Goal: Task Accomplishment & Management: Manage account settings

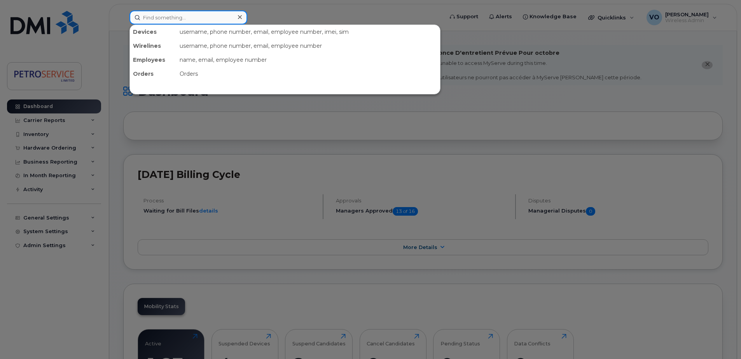
click at [177, 21] on input at bounding box center [188, 17] width 118 height 14
paste input "[PHONE_NUMBER]"
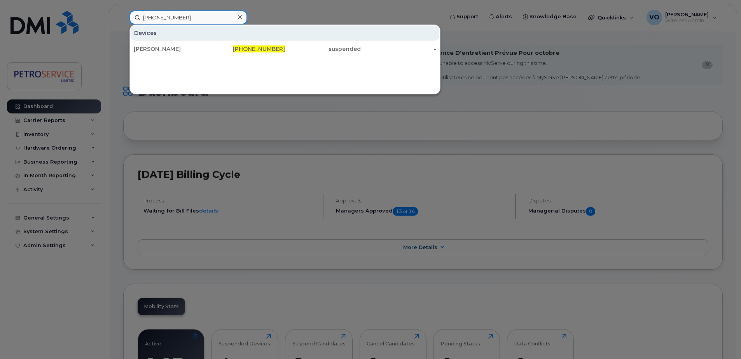
type input "[PHONE_NUMBER]"
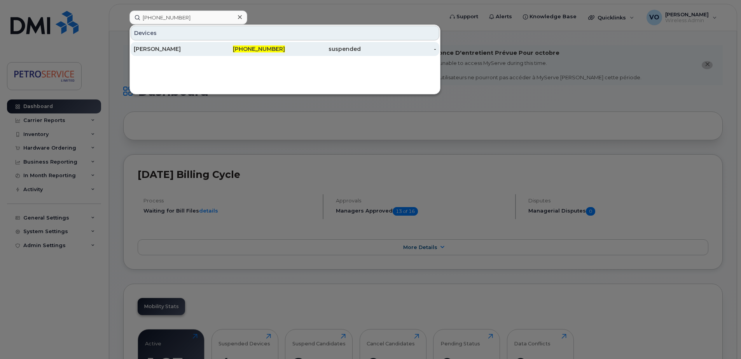
click at [223, 49] on div "[PHONE_NUMBER]" at bounding box center [248, 49] width 76 height 8
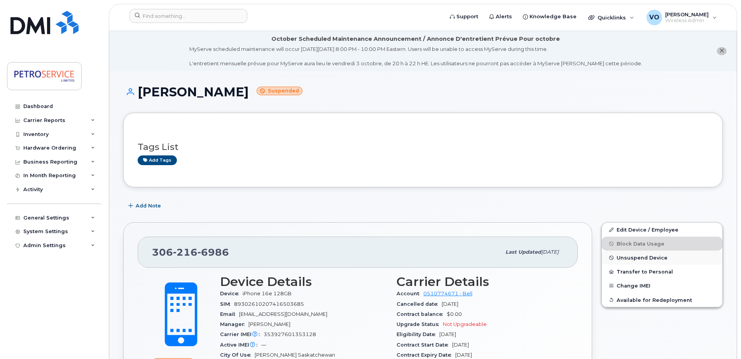
click at [642, 258] on span "Unsuspend Device" at bounding box center [642, 258] width 51 height 6
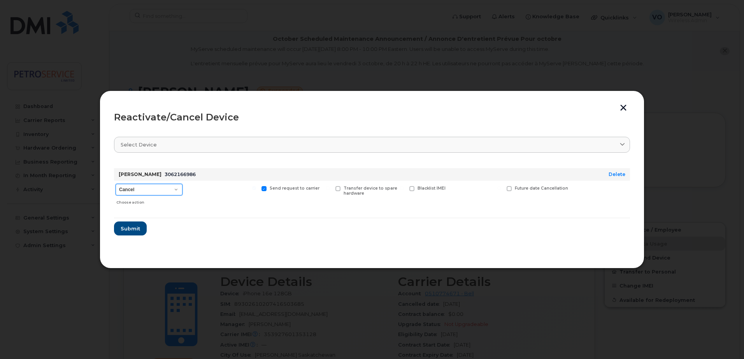
click at [173, 191] on select "Cancel Suspend - Extend Suspension Reactivate" at bounding box center [148, 190] width 67 height 12
select select "[object Object]"
click at [115, 184] on select "Cancel Suspend - Extend Suspension Reactivate" at bounding box center [148, 190] width 67 height 12
click at [131, 231] on span "Submit" at bounding box center [129, 228] width 19 height 7
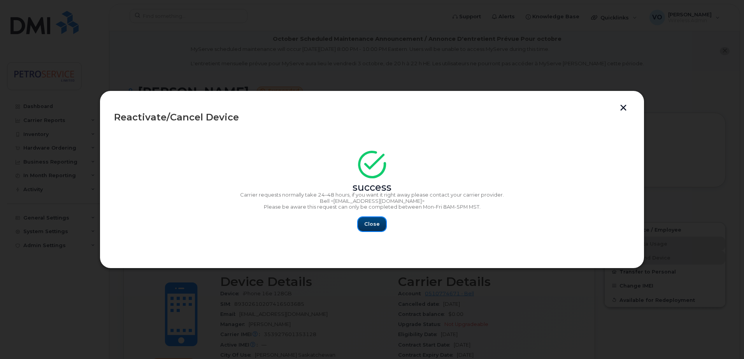
click at [364, 225] on button "Close" at bounding box center [372, 224] width 28 height 14
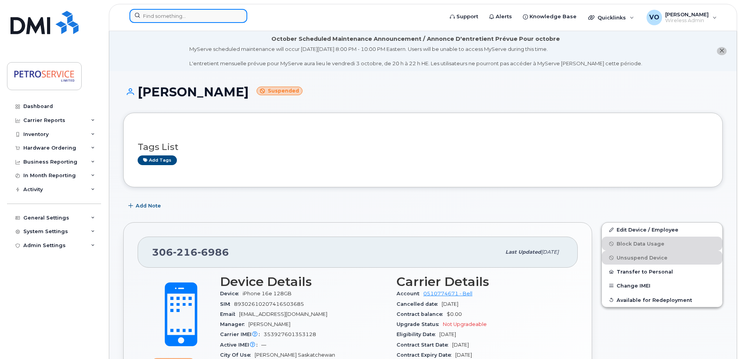
click at [158, 17] on input at bounding box center [188, 16] width 118 height 14
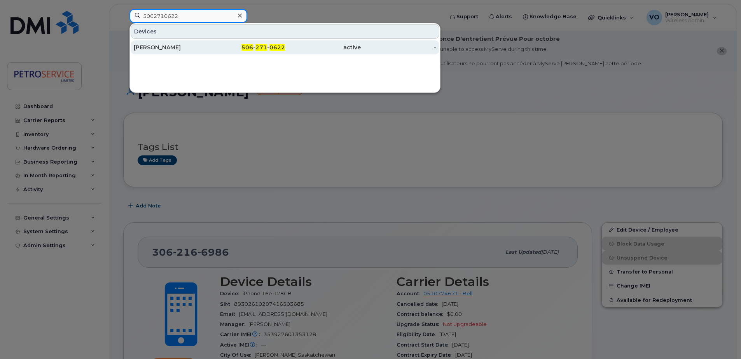
type input "5062710622"
click at [175, 43] on div "[PERSON_NAME]" at bounding box center [172, 47] width 76 height 14
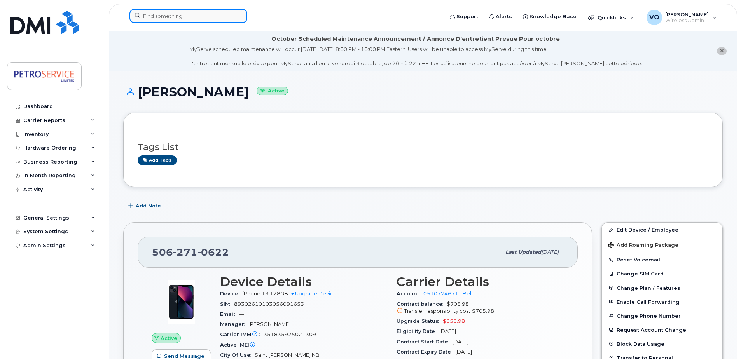
click at [154, 14] on input at bounding box center [188, 16] width 118 height 14
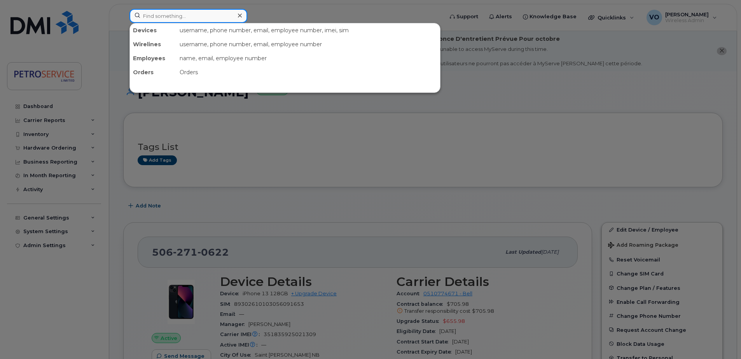
paste input "306-216-6986"
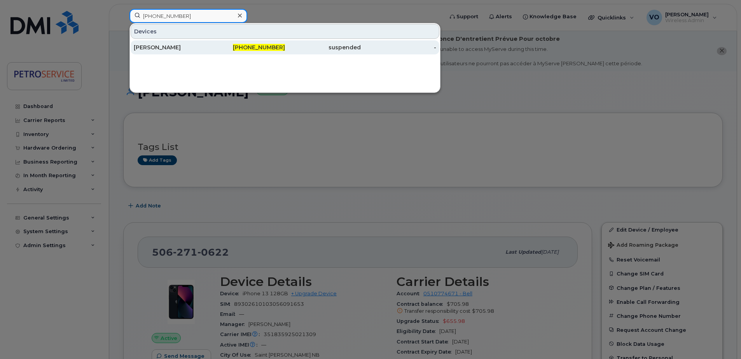
type input "306-216-6986"
click at [171, 49] on div "[PERSON_NAME]" at bounding box center [172, 48] width 76 height 8
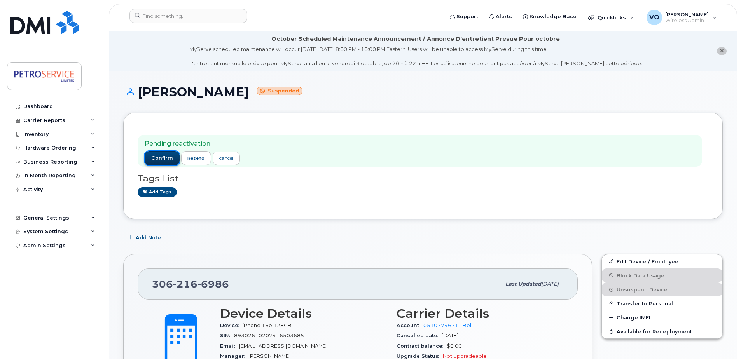
click at [159, 160] on span "confirm" at bounding box center [162, 158] width 22 height 7
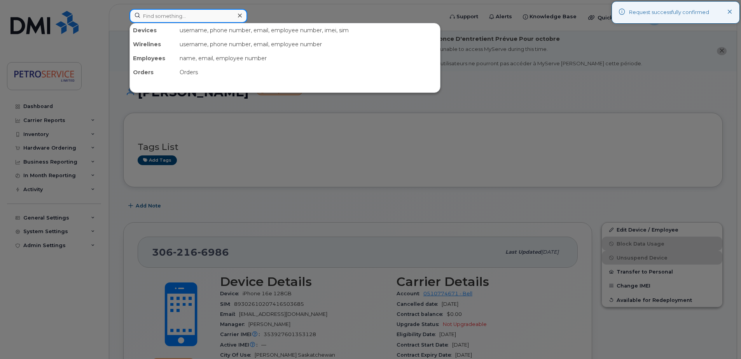
click at [178, 16] on input at bounding box center [188, 16] width 118 height 14
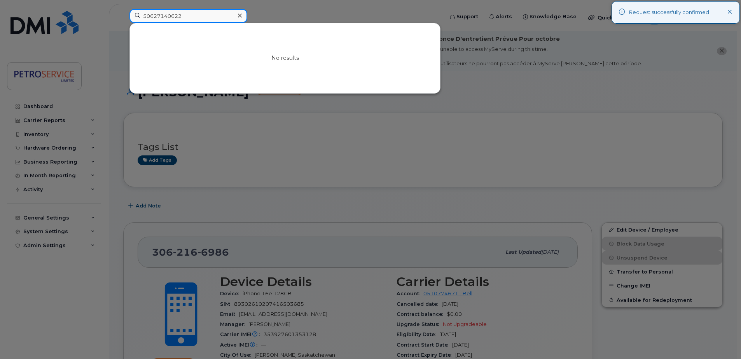
click at [166, 14] on input "50627140622" at bounding box center [188, 16] width 118 height 14
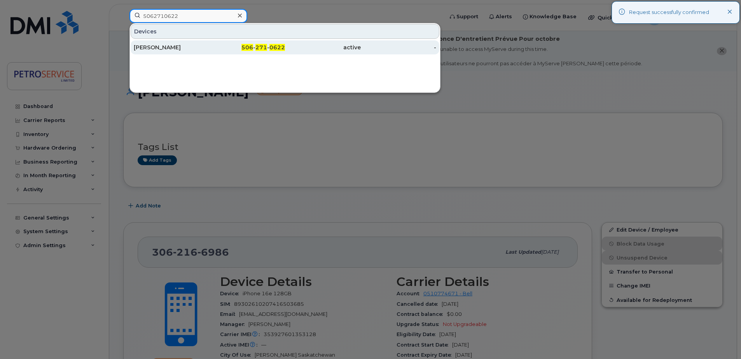
type input "5062710622"
click at [170, 50] on div "Olena Vasylyeva" at bounding box center [172, 48] width 76 height 8
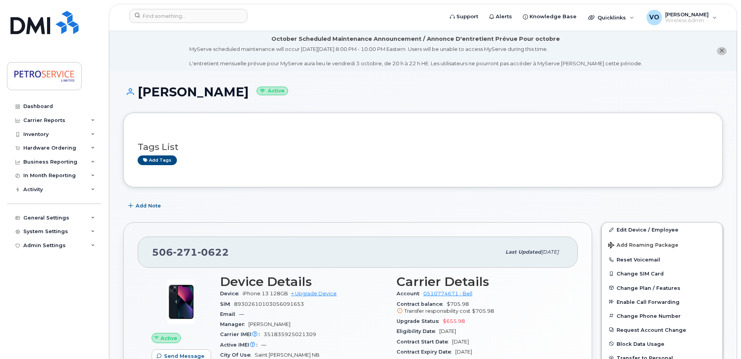
click at [171, 9] on header "Support Alerts Knowledge Base Quicklinks Suspend / Cancel Device Change SIM Car…" at bounding box center [423, 17] width 628 height 27
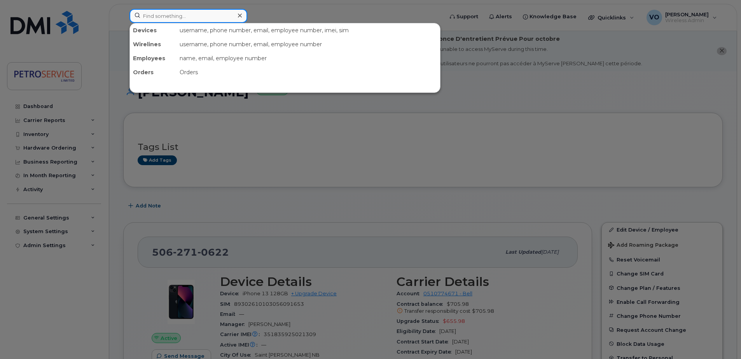
click at [171, 15] on input at bounding box center [188, 16] width 118 height 14
paste input "[PHONE_NUMBER]"
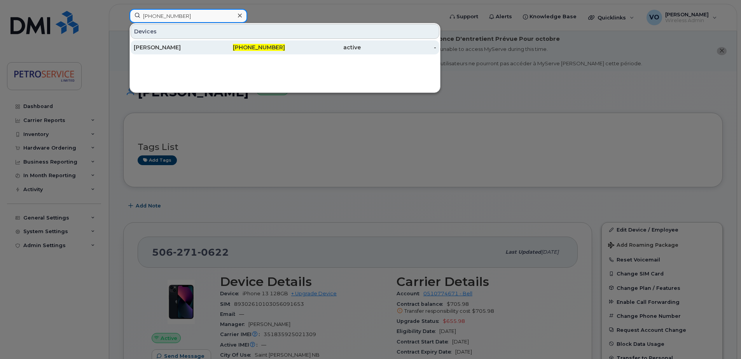
type input "[PHONE_NUMBER]"
click at [192, 54] on div "[PERSON_NAME]" at bounding box center [172, 47] width 76 height 14
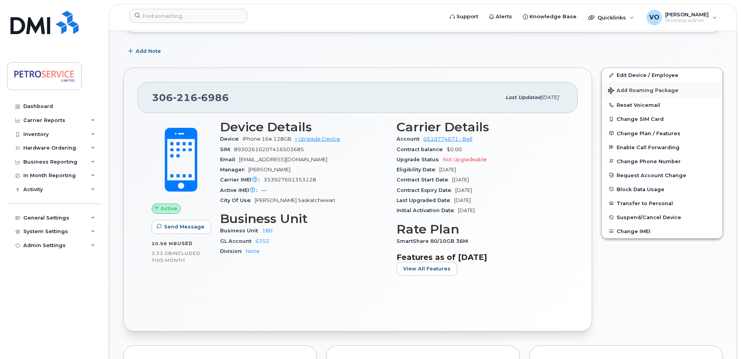
scroll to position [156, 0]
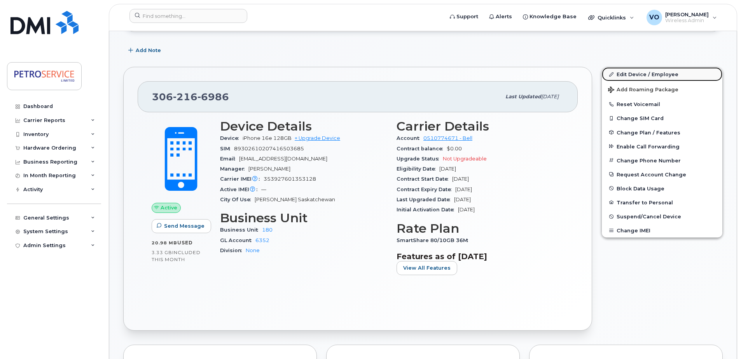
click at [654, 74] on link "Edit Device / Employee" at bounding box center [662, 74] width 121 height 14
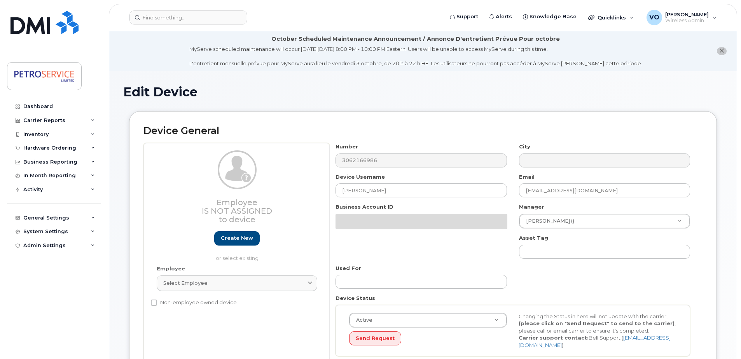
select select "4468790"
select select "4468800"
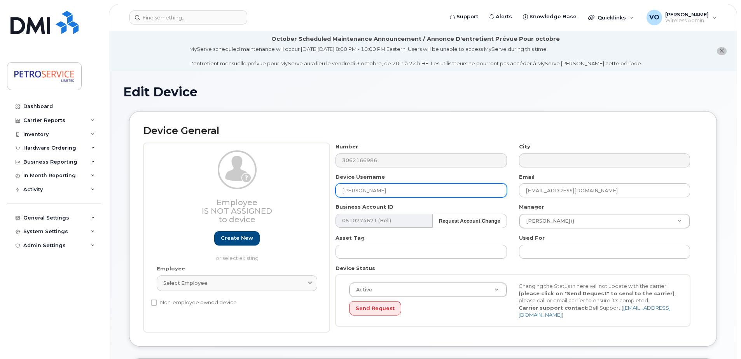
drag, startPoint x: 406, startPoint y: 191, endPoint x: 254, endPoint y: 183, distance: 152.7
click at [254, 183] on div "Employee Is not assigned to device Create new or select existing Employee Selec…" at bounding box center [422, 237] width 559 height 189
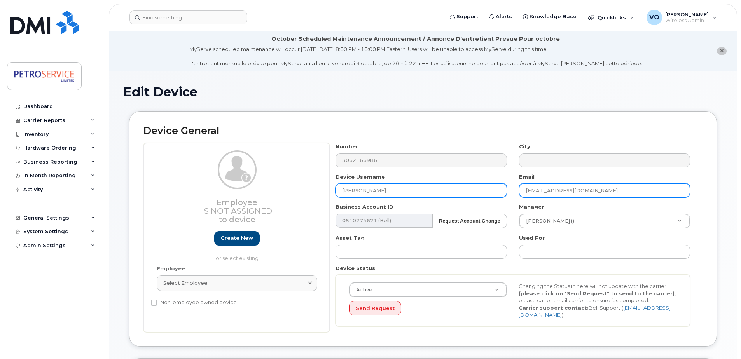
type input "[PERSON_NAME]"
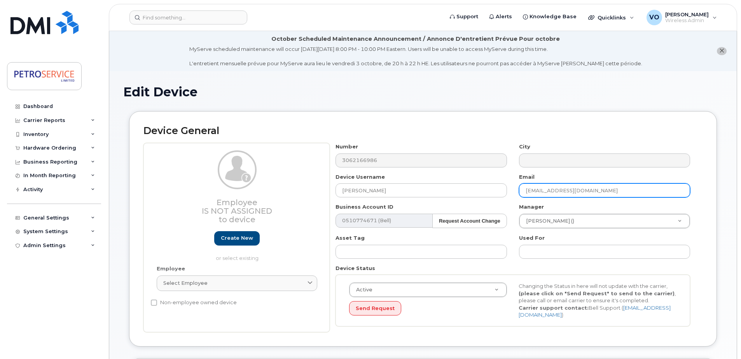
click at [605, 190] on input "baptistel@petroservice.com" at bounding box center [604, 191] width 171 height 14
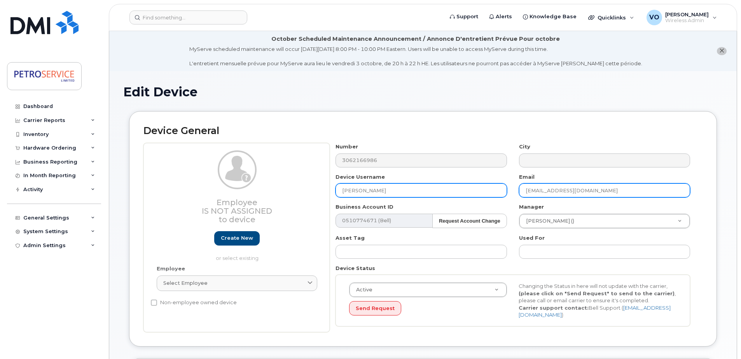
drag, startPoint x: 612, startPoint y: 188, endPoint x: 426, endPoint y: 187, distance: 186.3
click at [426, 187] on div "Number 3062166986 City Device Username Aaron Howitt Email baptistel@petroservic…" at bounding box center [513, 237] width 367 height 189
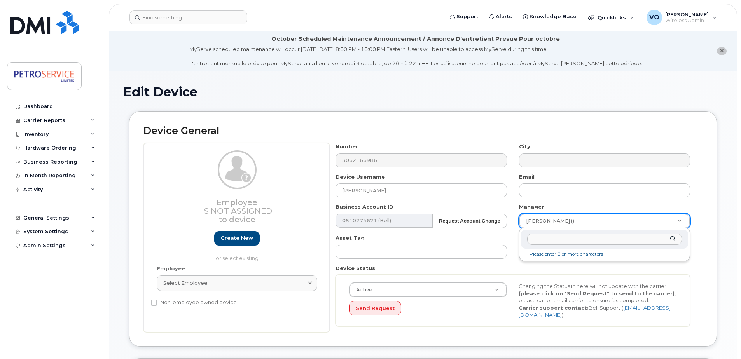
drag, startPoint x: 584, startPoint y: 220, endPoint x: 583, endPoint y: 225, distance: 5.7
click at [562, 239] on input "text" at bounding box center [604, 239] width 155 height 11
type input "fudge"
type input "1514744"
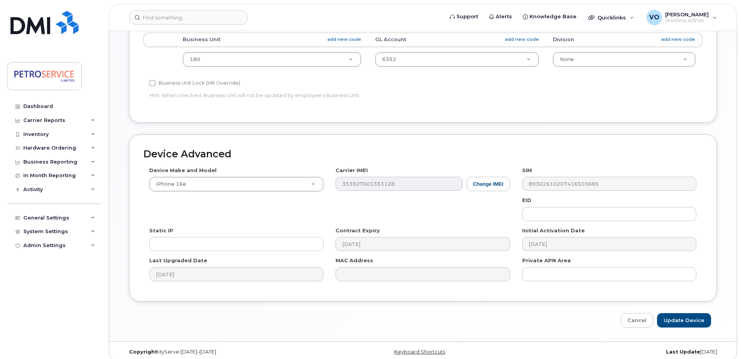
scroll to position [365, 0]
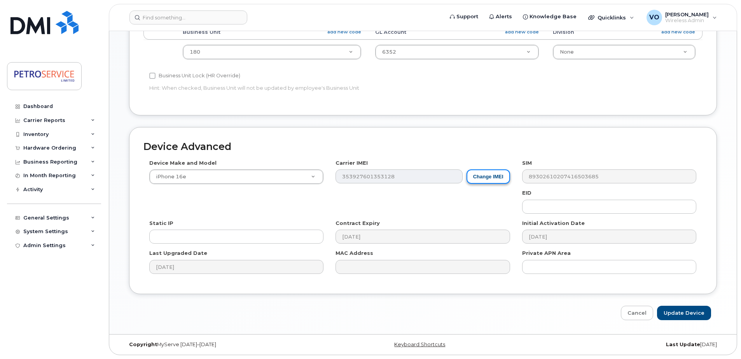
click at [482, 177] on button "Change IMEI" at bounding box center [489, 177] width 44 height 14
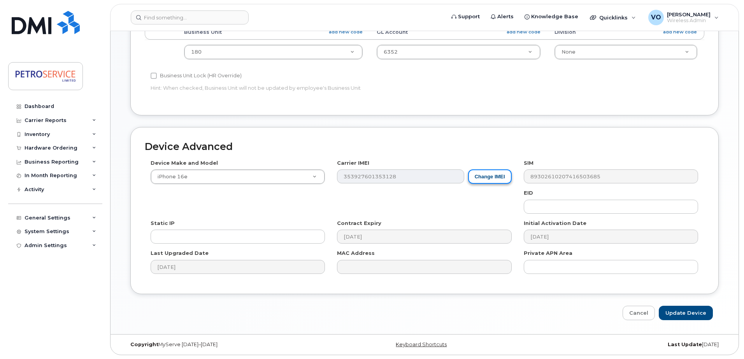
scroll to position [362, 0]
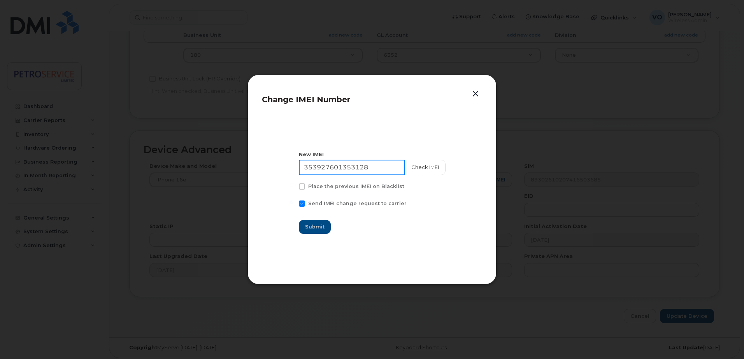
drag, startPoint x: 378, startPoint y: 171, endPoint x: 367, endPoint y: 169, distance: 10.6
click at [375, 171] on input "353927601353128" at bounding box center [352, 168] width 106 height 16
drag, startPoint x: 373, startPoint y: 168, endPoint x: 255, endPoint y: 153, distance: 119.5
click at [255, 153] on div "Change IMEI Number New IMEI 353927601353128 Check IMEI Place the previous IMEI …" at bounding box center [371, 180] width 249 height 210
paste input "2380204925994"
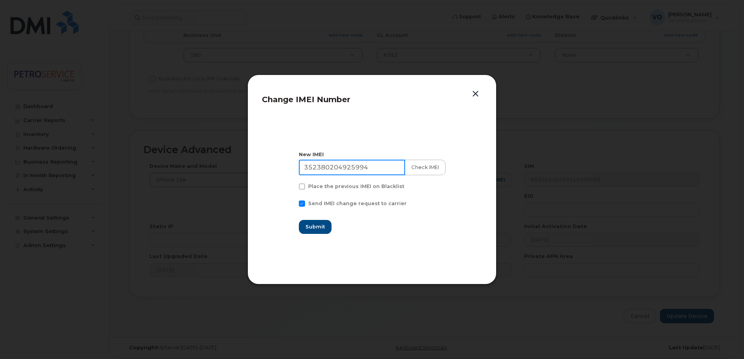
type input "352380204925994"
click at [409, 168] on button "Check IMEI" at bounding box center [424, 168] width 41 height 16
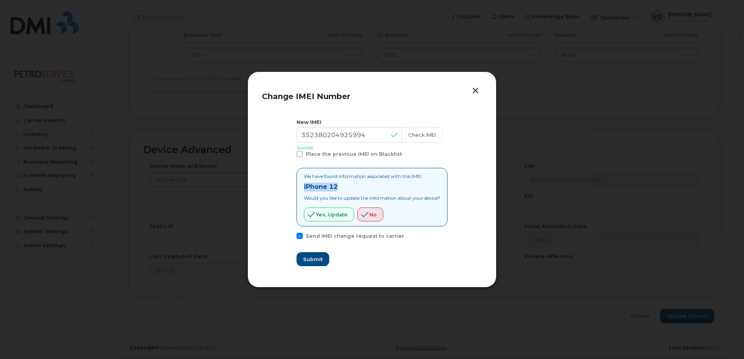
drag, startPoint x: 343, startPoint y: 186, endPoint x: 292, endPoint y: 187, distance: 50.9
click at [292, 187] on section "New IMEI 352380204925994 Check IMEI Success Place the previous IMEI on Blacklis…" at bounding box center [372, 193] width 220 height 162
copy strong "iPhone 12"
click at [320, 219] on button "Yes, update" at bounding box center [329, 215] width 50 height 14
click at [304, 265] on button "Submit" at bounding box center [312, 259] width 32 height 14
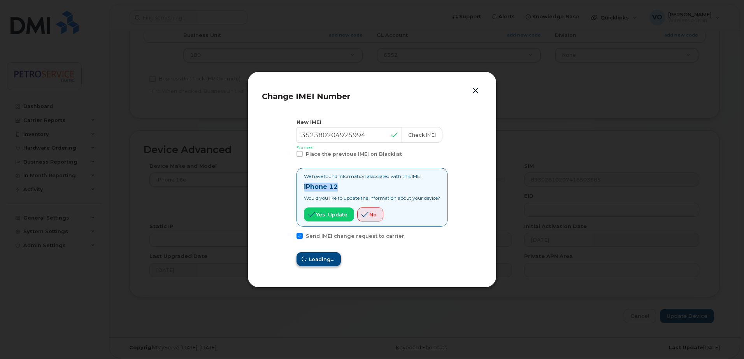
type input "352380204925994"
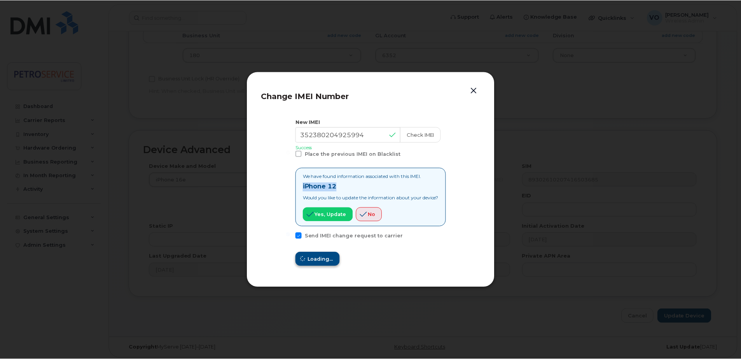
scroll to position [365, 0]
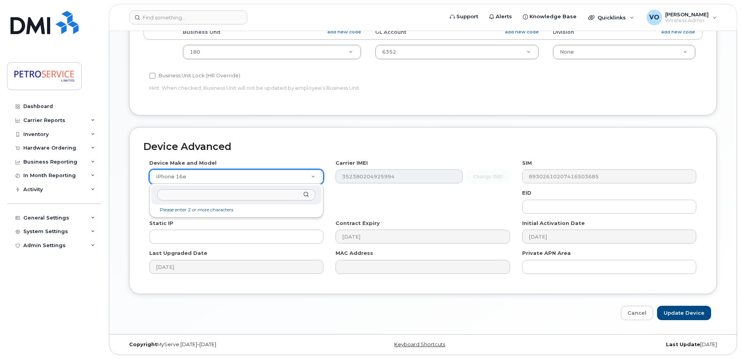
click at [201, 200] on input "text" at bounding box center [236, 194] width 158 height 11
type input "iPhone 12"
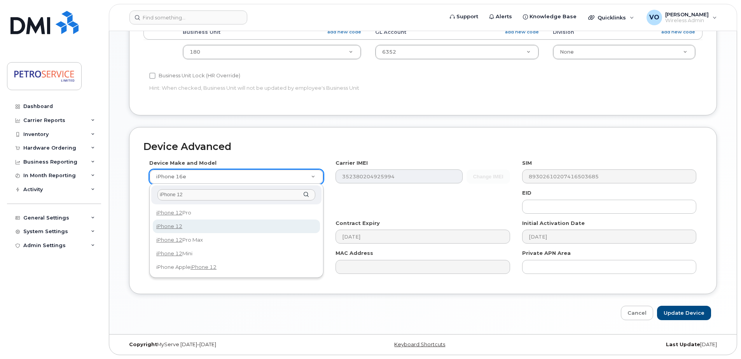
select select "2435"
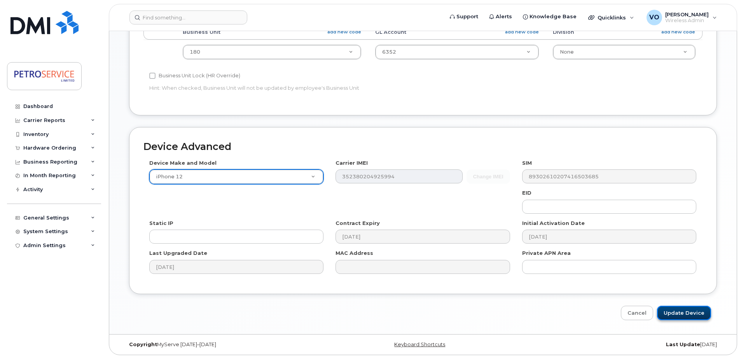
click at [681, 317] on input "Update Device" at bounding box center [684, 313] width 54 height 14
type input "Saving..."
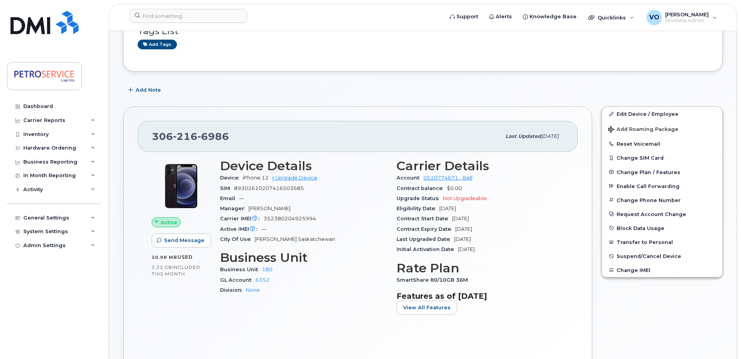
scroll to position [117, 0]
click at [644, 158] on button "Change SIM Card" at bounding box center [662, 157] width 121 height 14
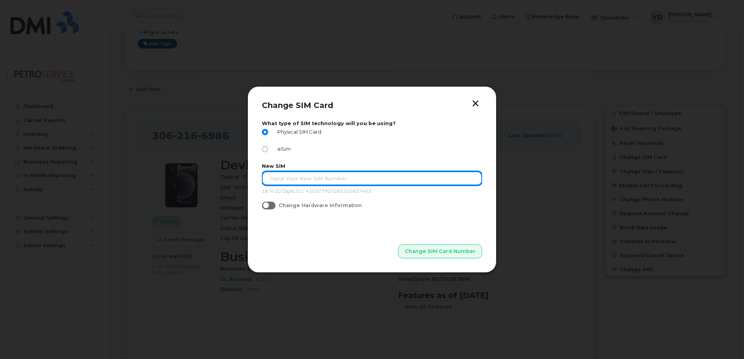
click at [322, 179] on input "text" at bounding box center [372, 178] width 220 height 14
paste input "89302610207734060103"
type input "89302610207734060103"
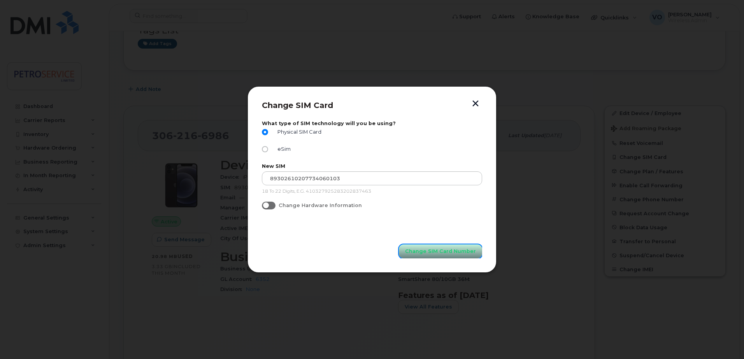
click at [428, 250] on span "Change SIM Card Number" at bounding box center [440, 251] width 71 height 7
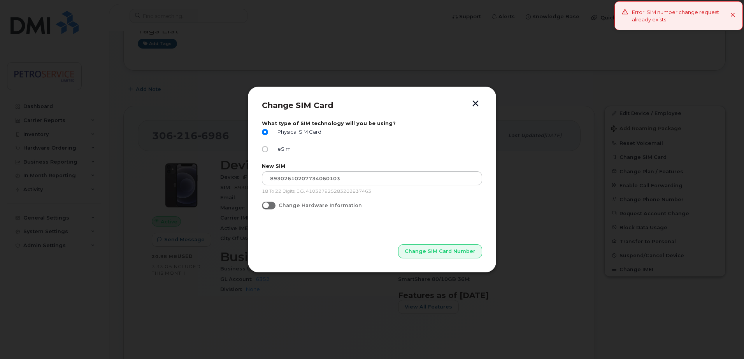
click at [731, 15] on icon at bounding box center [732, 15] width 5 height 5
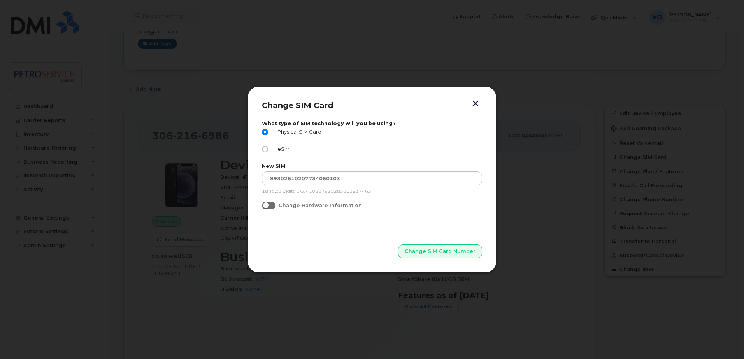
click at [471, 102] on button "button" at bounding box center [475, 104] width 12 height 8
